Goal: Transaction & Acquisition: Purchase product/service

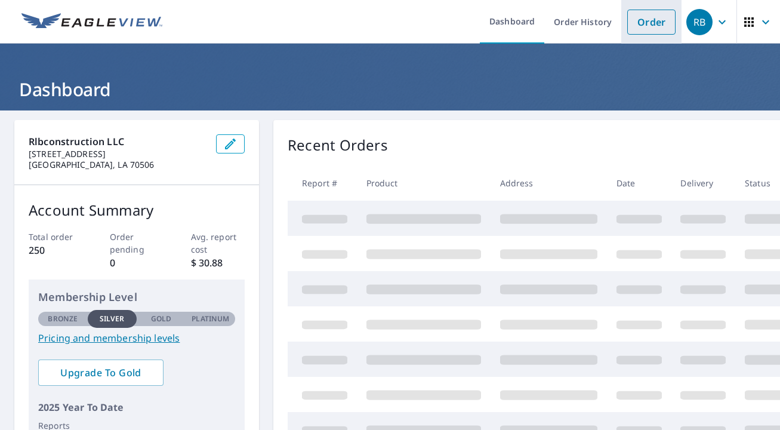
click at [642, 21] on link "Order" at bounding box center [651, 22] width 48 height 25
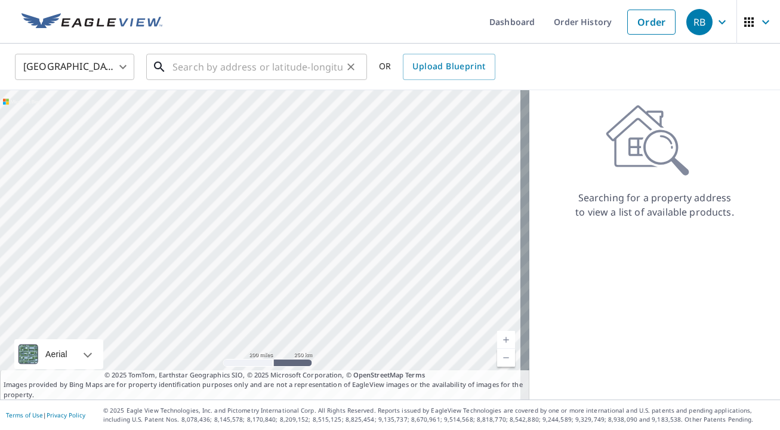
click at [247, 66] on input "text" at bounding box center [258, 66] width 170 height 33
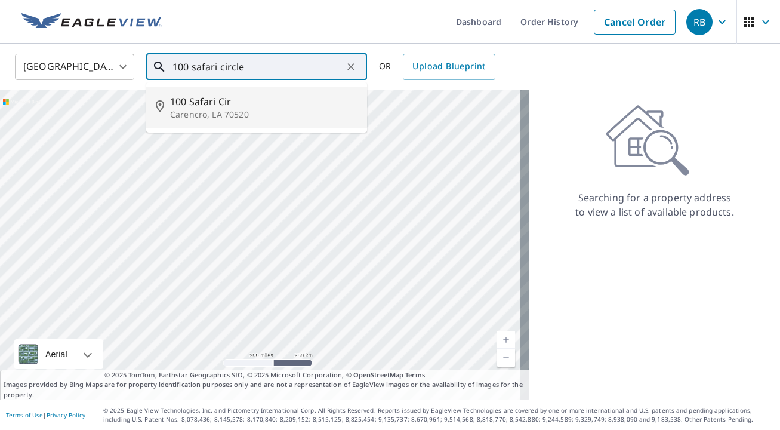
click at [208, 115] on p "Carencro, LA 70520" at bounding box center [263, 115] width 187 height 12
type input "[STREET_ADDRESS]"
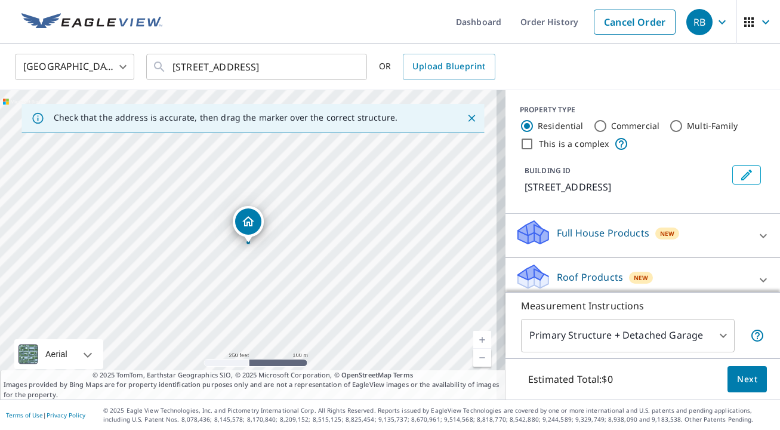
drag, startPoint x: 461, startPoint y: 118, endPoint x: 464, endPoint y: 130, distance: 12.3
click at [466, 118] on icon "Close" at bounding box center [472, 118] width 12 height 12
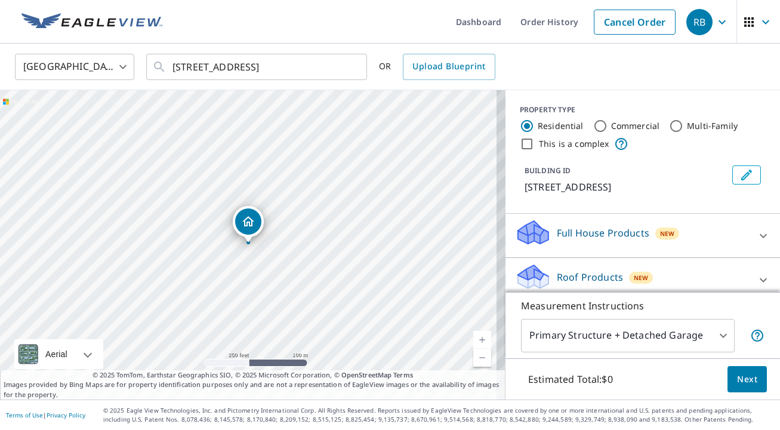
click at [473, 339] on link "Current Level 17, Zoom In" at bounding box center [482, 340] width 18 height 18
click at [474, 339] on link "Current Level 18, Zoom In" at bounding box center [482, 340] width 18 height 18
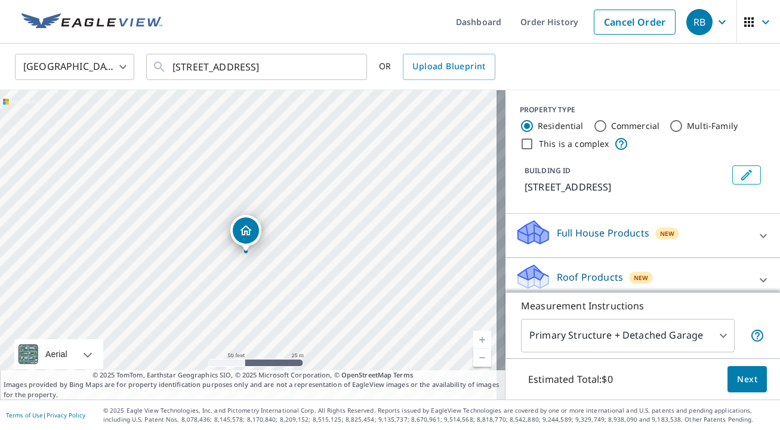
drag, startPoint x: 241, startPoint y: 223, endPoint x: 239, endPoint y: 232, distance: 9.3
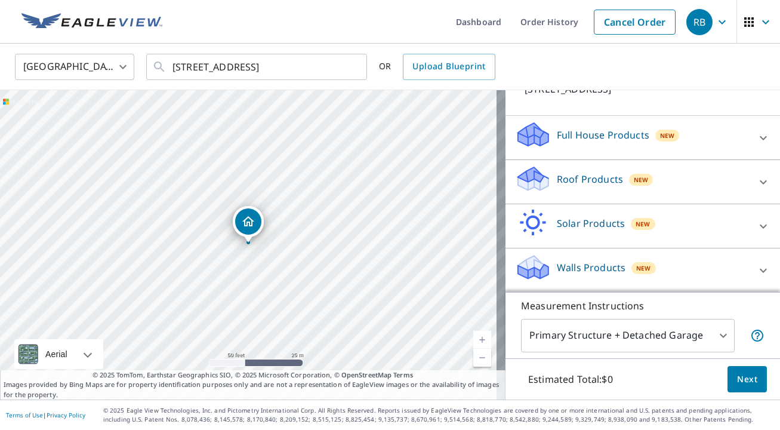
scroll to position [99, 0]
click at [756, 181] on icon at bounding box center [763, 181] width 14 height 14
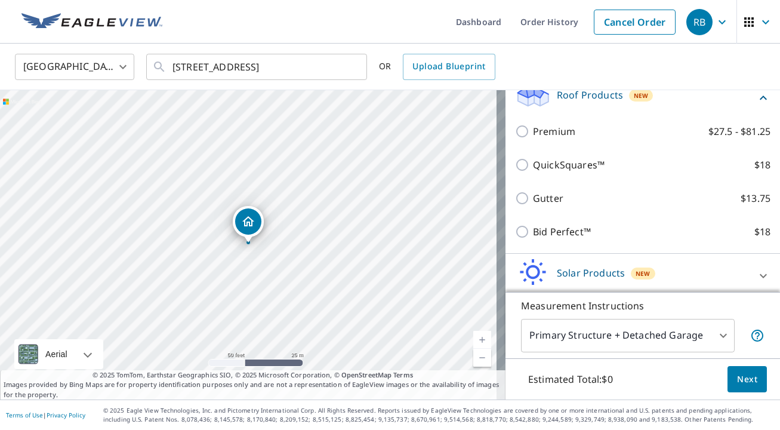
scroll to position [182, 0]
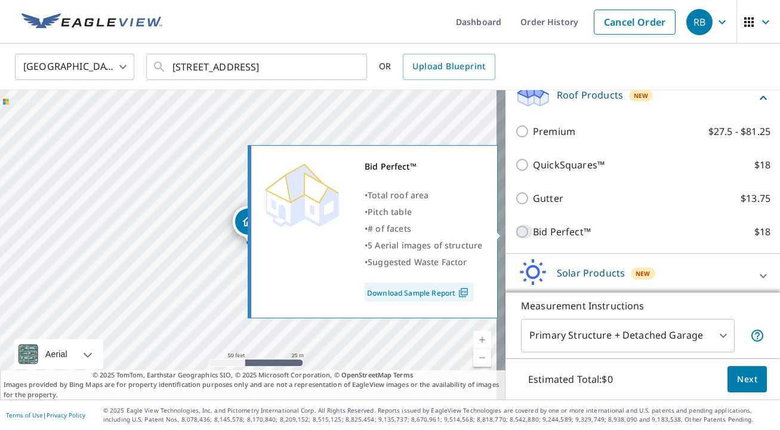
click at [515, 226] on input "Bid Perfect™ $18" at bounding box center [524, 231] width 18 height 14
checkbox input "true"
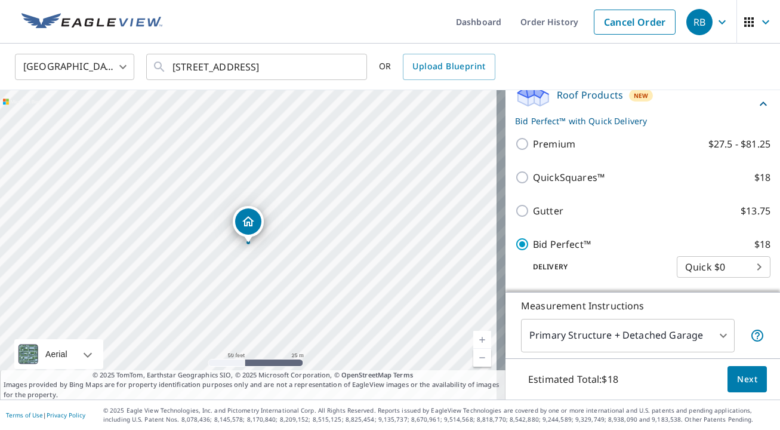
click at [746, 375] on span "Next" at bounding box center [747, 379] width 20 height 15
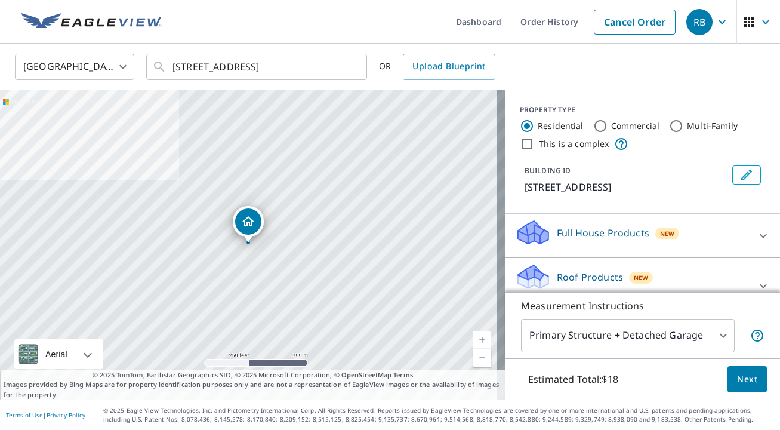
click at [476, 334] on link "Current Level 17, Zoom In" at bounding box center [482, 340] width 18 height 18
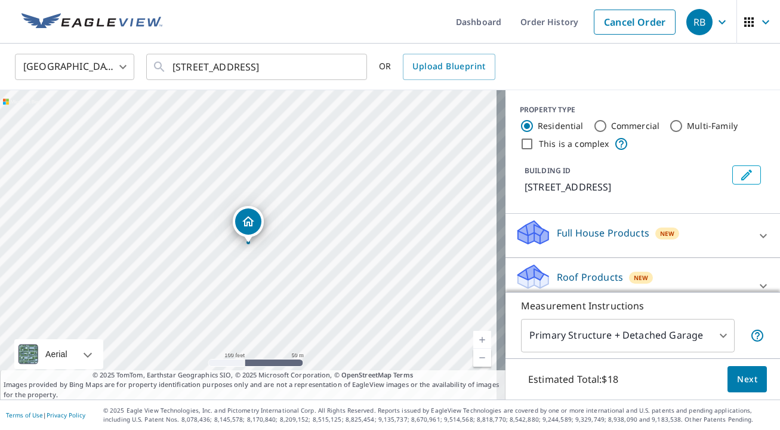
click at [476, 334] on link "Current Level 18, Zoom In" at bounding box center [482, 340] width 18 height 18
drag, startPoint x: 245, startPoint y: 218, endPoint x: 236, endPoint y: 217, distance: 8.5
click at [711, 333] on body "RB RB Dashboard Order History Cancel Order RB United States [GEOGRAPHIC_DATA] ​…" at bounding box center [390, 215] width 780 height 430
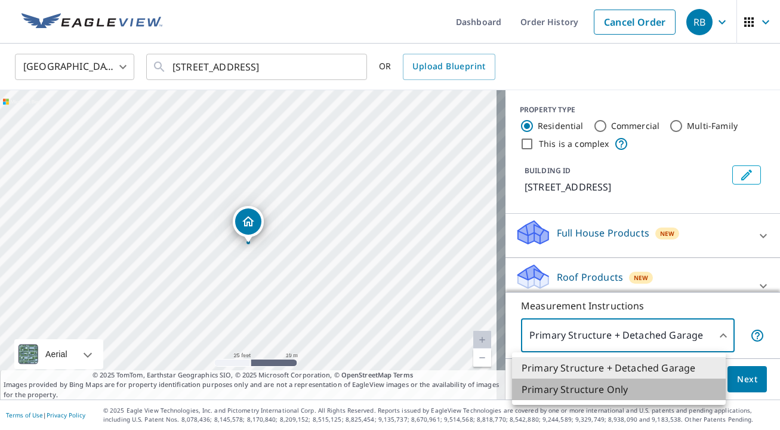
click at [650, 388] on li "Primary Structure Only" at bounding box center [619, 388] width 214 height 21
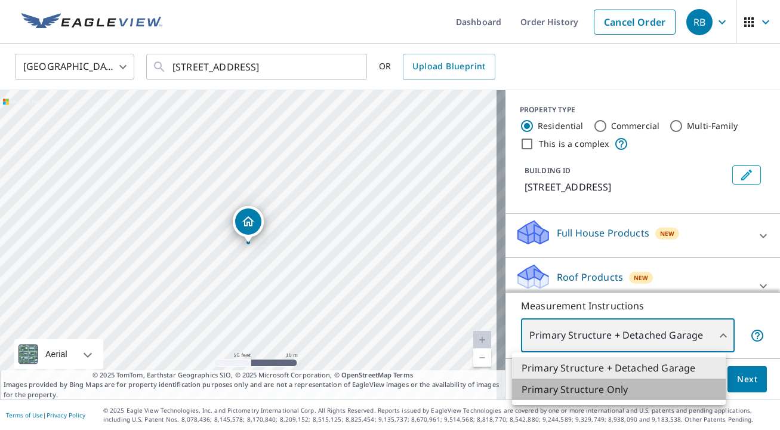
type input "2"
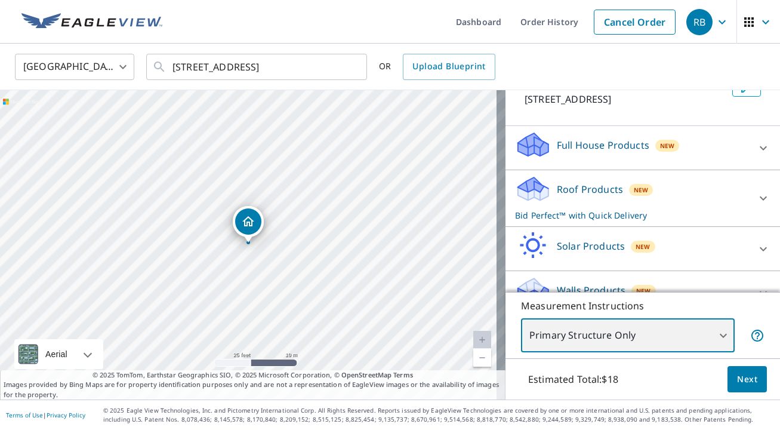
scroll to position [89, 0]
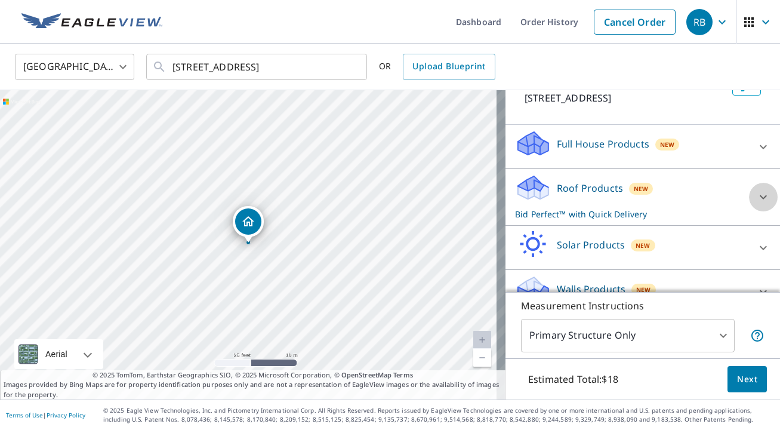
click at [756, 190] on icon at bounding box center [763, 197] width 14 height 14
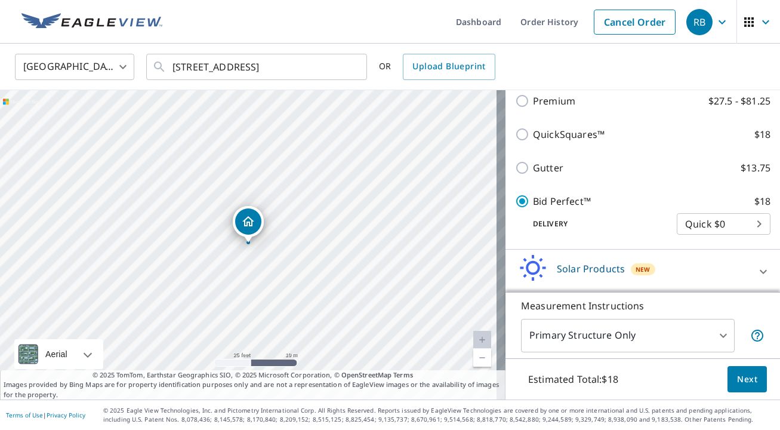
scroll to position [230, 0]
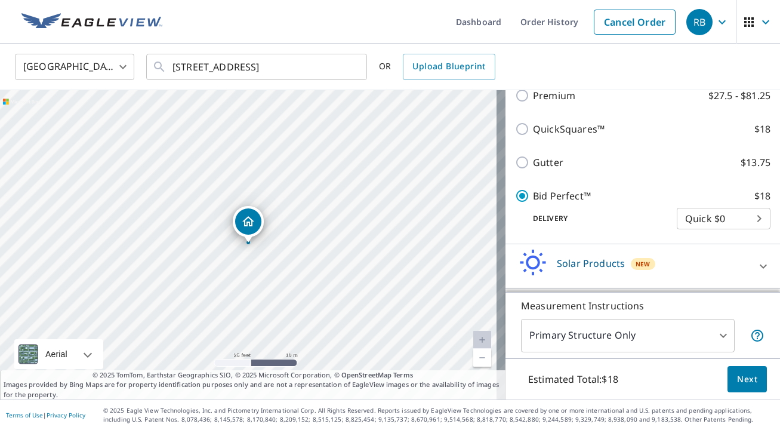
click at [742, 380] on span "Next" at bounding box center [747, 379] width 20 height 15
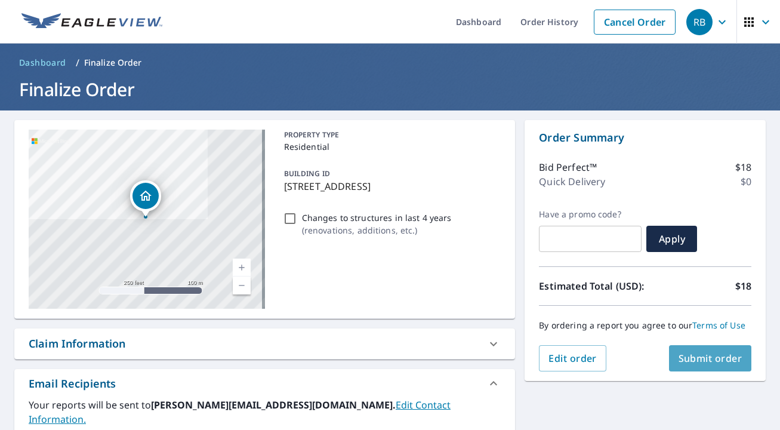
click at [684, 365] on span "Submit order" at bounding box center [711, 358] width 64 height 13
